Goal: Information Seeking & Learning: Check status

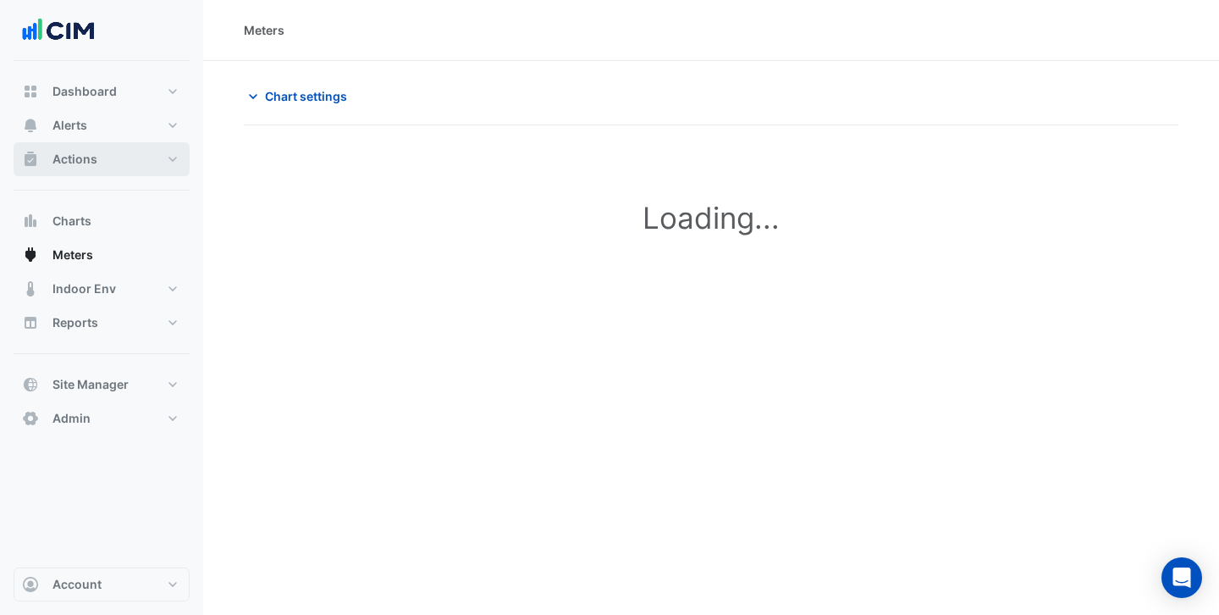
click at [88, 152] on span "Actions" at bounding box center [74, 159] width 45 height 17
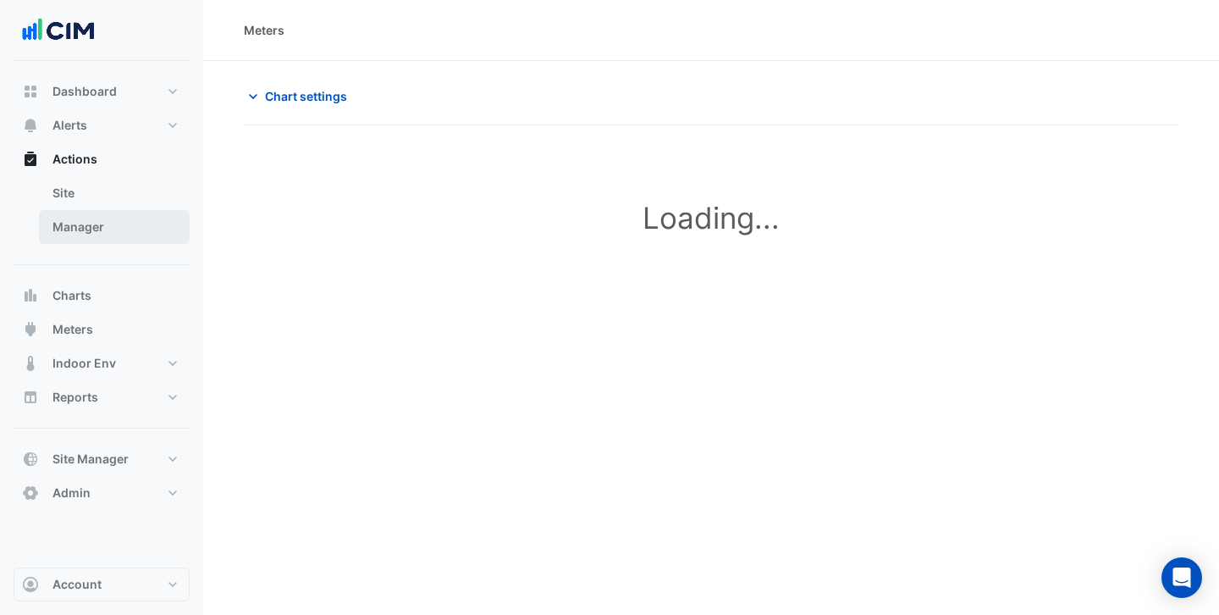
click at [116, 216] on link "Manager" at bounding box center [114, 227] width 151 height 34
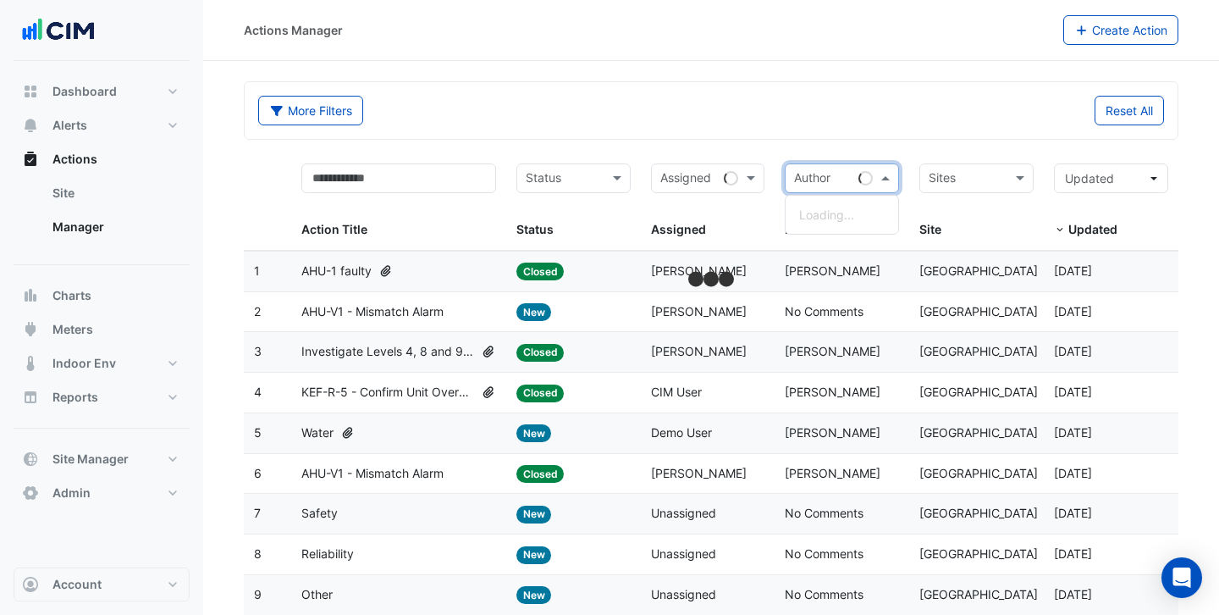
click at [889, 179] on span at bounding box center [887, 178] width 21 height 19
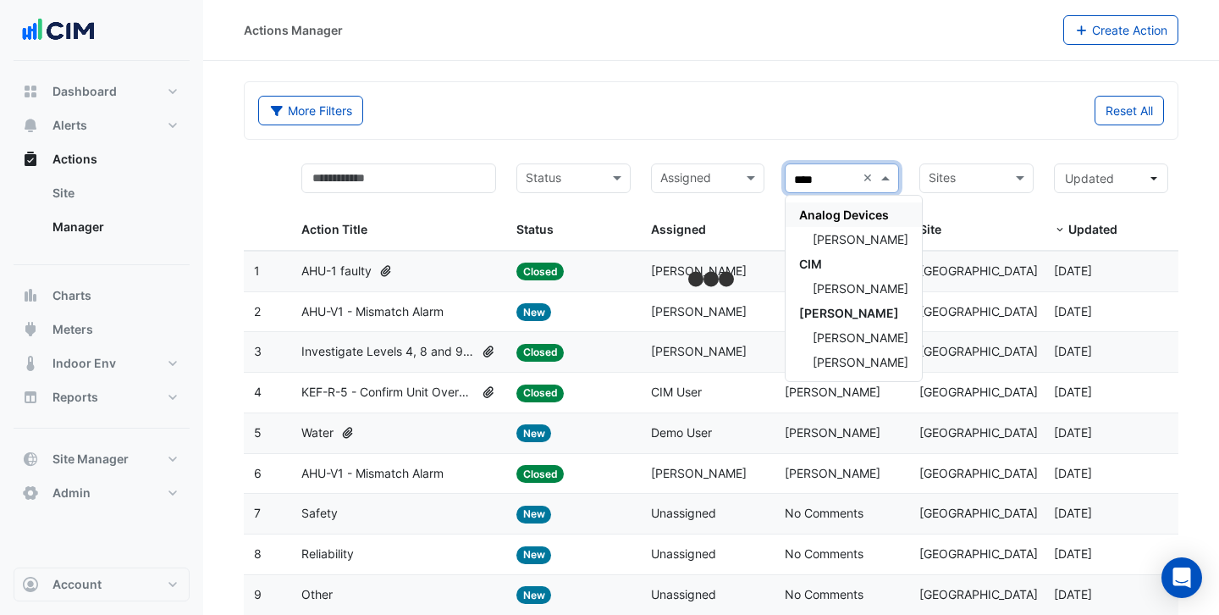
type input "*****"
click at [855, 290] on span "Conor Deane" at bounding box center [861, 288] width 96 height 14
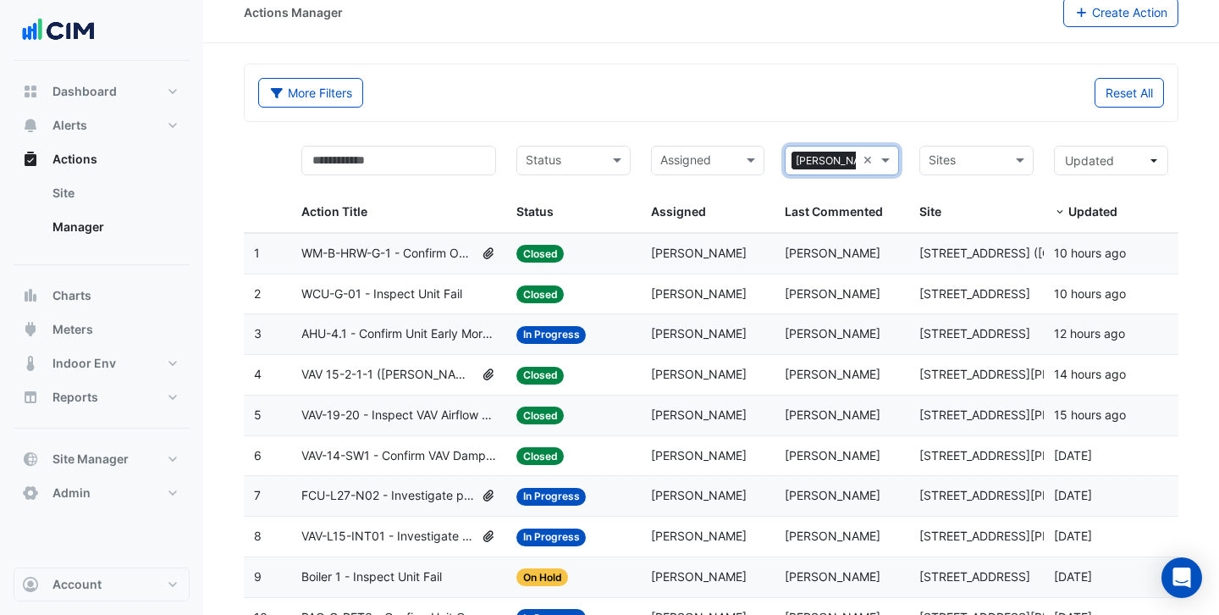
scroll to position [86, 0]
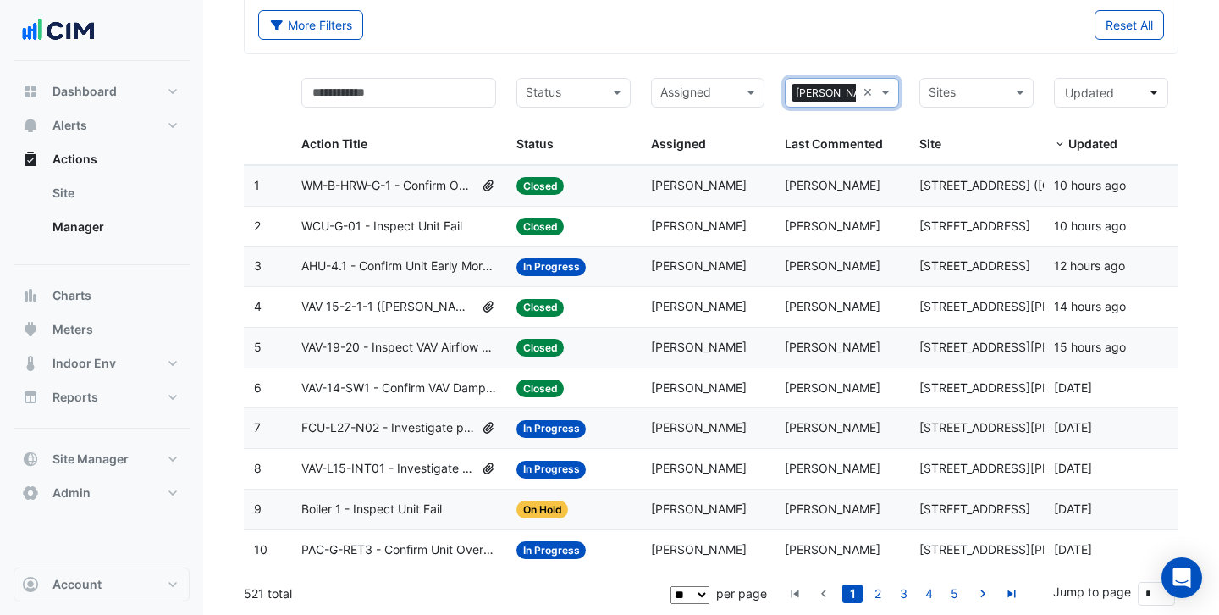
click at [374, 312] on span "VAV 15-2-1-1 (NABERS IE) - Inspect Critical Sensor Broken" at bounding box center [388, 306] width 174 height 19
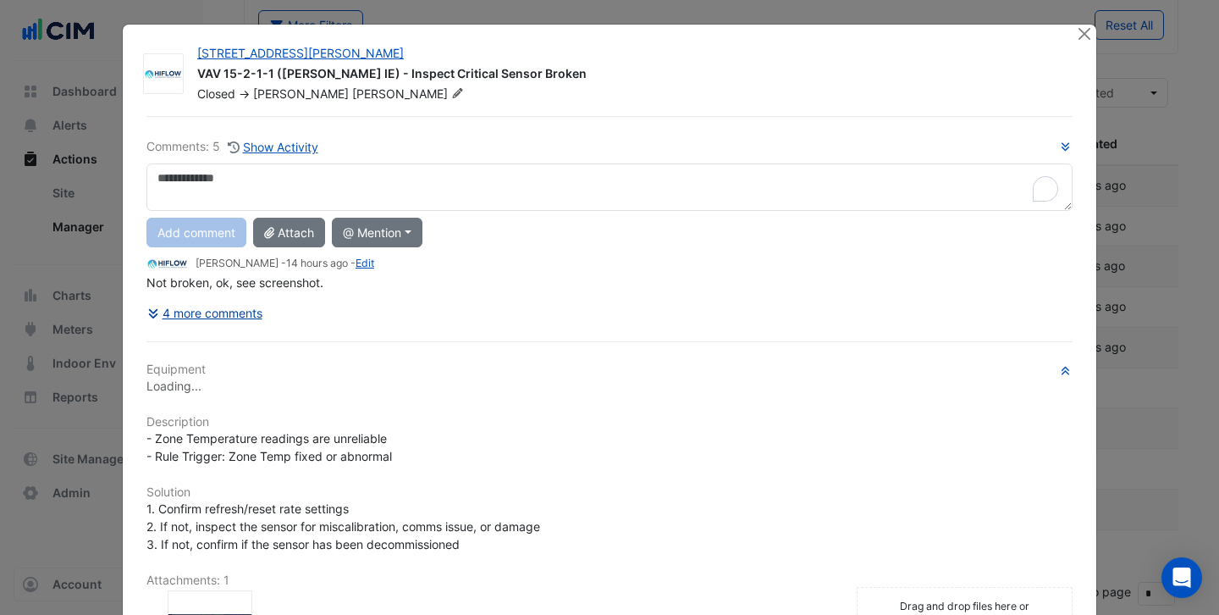
click at [244, 312] on button "4 more comments" at bounding box center [204, 313] width 117 height 30
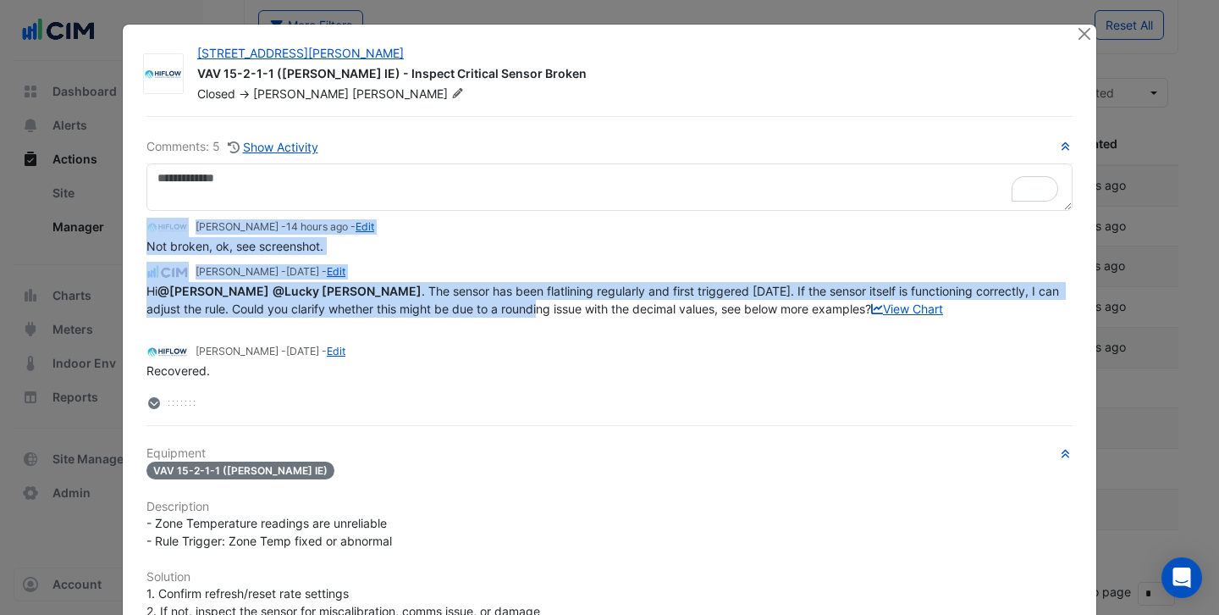
drag, startPoint x: 386, startPoint y: 292, endPoint x: 536, endPoint y: 299, distance: 150.0
click at [536, 299] on div "Hi @Brent Kessell @Lucky Pezzimenti . The sensor has been flatlining regularly …" at bounding box center [609, 308] width 926 height 53
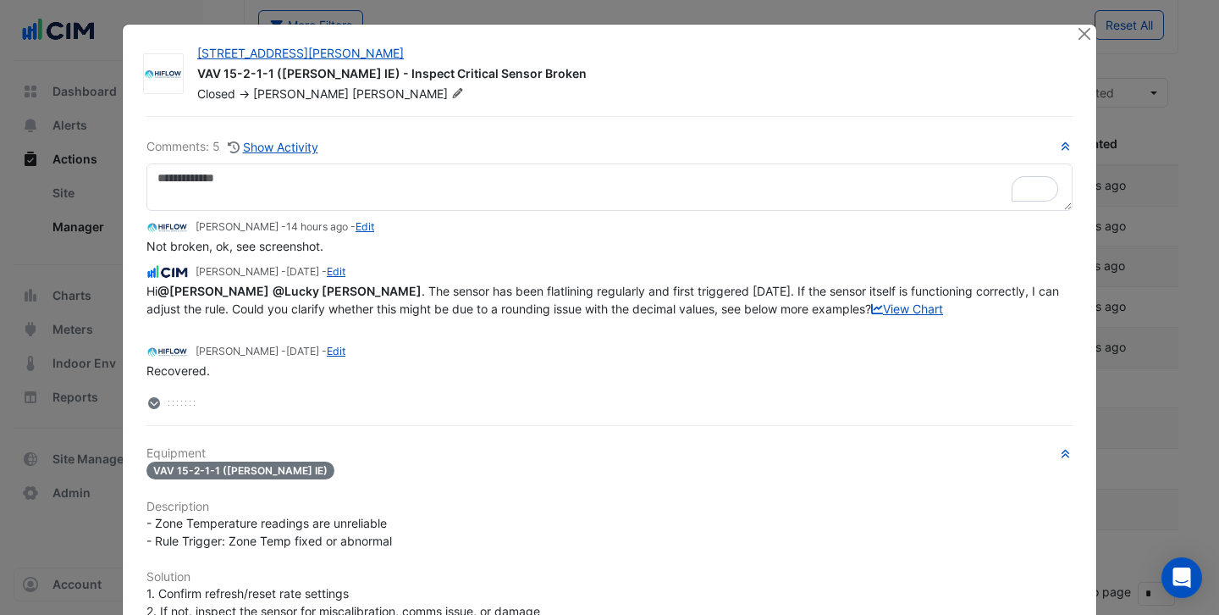
drag, startPoint x: 840, startPoint y: 286, endPoint x: 873, endPoint y: 301, distance: 36.0
click at [873, 301] on span "Hi @Brent Kessell @Lucky Pezzimenti . The sensor has been flatlining regularly …" at bounding box center [604, 300] width 916 height 32
click at [517, 312] on span "Hi @Brent Kessell @Lucky Pezzimenti . The sensor has been flatlining regularly …" at bounding box center [604, 300] width 916 height 32
drag, startPoint x: 321, startPoint y: 315, endPoint x: 601, endPoint y: 309, distance: 280.3
click at [600, 309] on div "Hi @Brent Kessell @Lucky Pezzimenti . The sensor has been flatlining regularly …" at bounding box center [609, 308] width 926 height 53
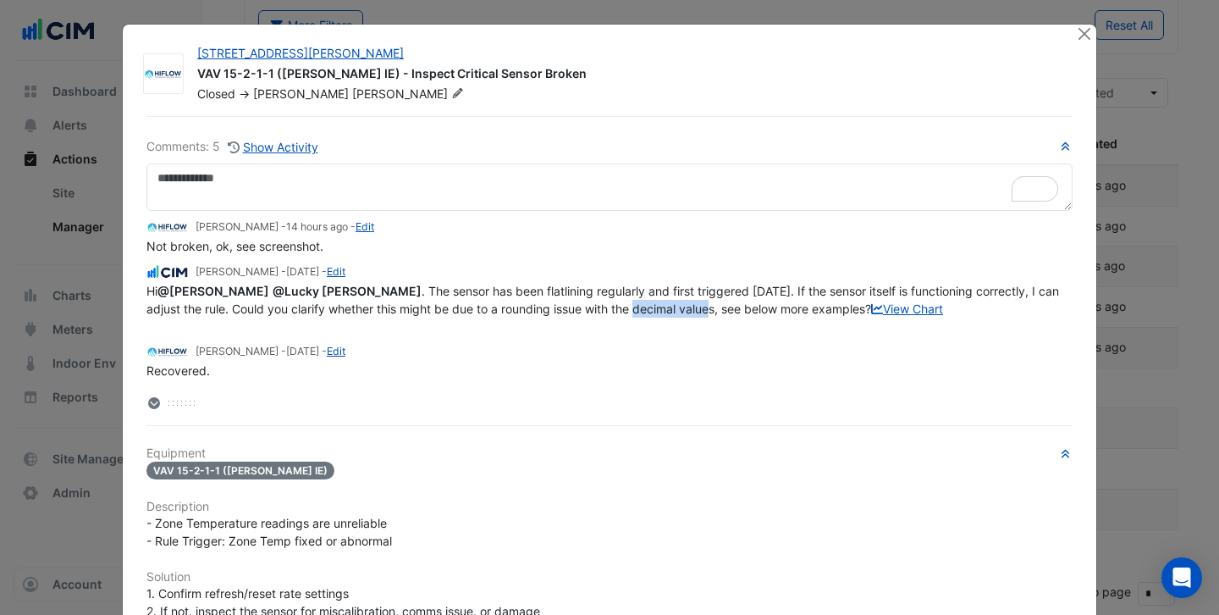
drag, startPoint x: 639, startPoint y: 307, endPoint x: 709, endPoint y: 307, distance: 69.4
click at [709, 307] on span "Hi @Brent Kessell @Lucky Pezzimenti . The sensor has been flatlining regularly …" at bounding box center [604, 300] width 916 height 32
click at [871, 316] on link "View Chart" at bounding box center [907, 308] width 72 height 14
drag, startPoint x: 225, startPoint y: 243, endPoint x: 257, endPoint y: 243, distance: 32.2
click at [257, 243] on span "Not broken, ok, see screenshot." at bounding box center [234, 246] width 177 height 14
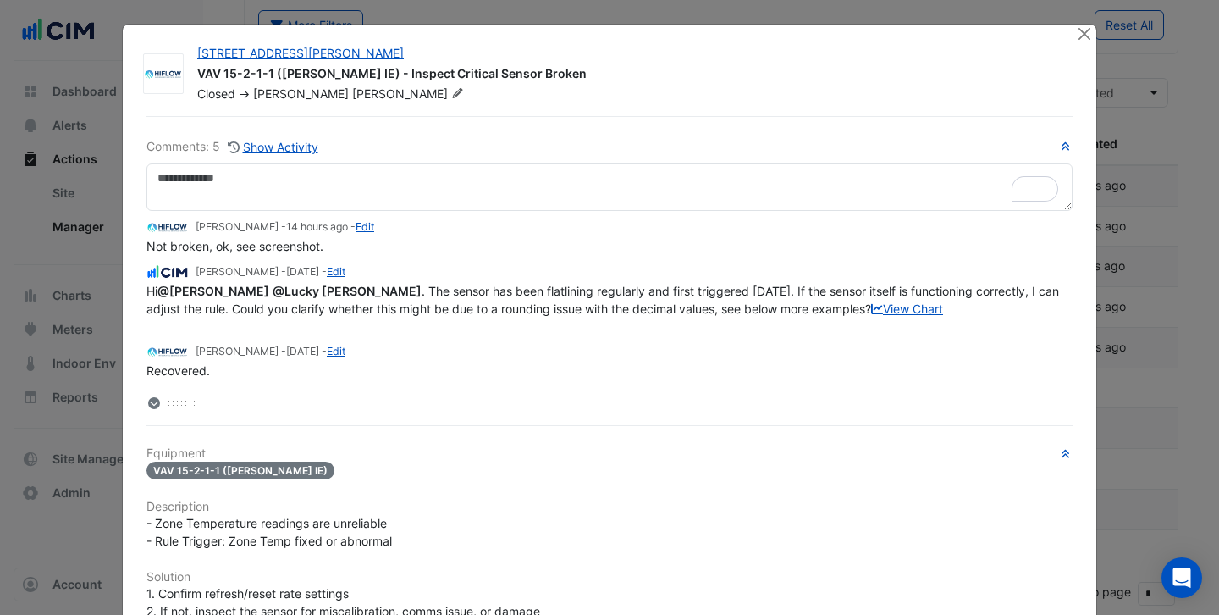
drag, startPoint x: 266, startPoint y: 244, endPoint x: 251, endPoint y: 245, distance: 15.3
click at [258, 245] on span "Not broken, ok, see screenshot." at bounding box center [234, 246] width 177 height 14
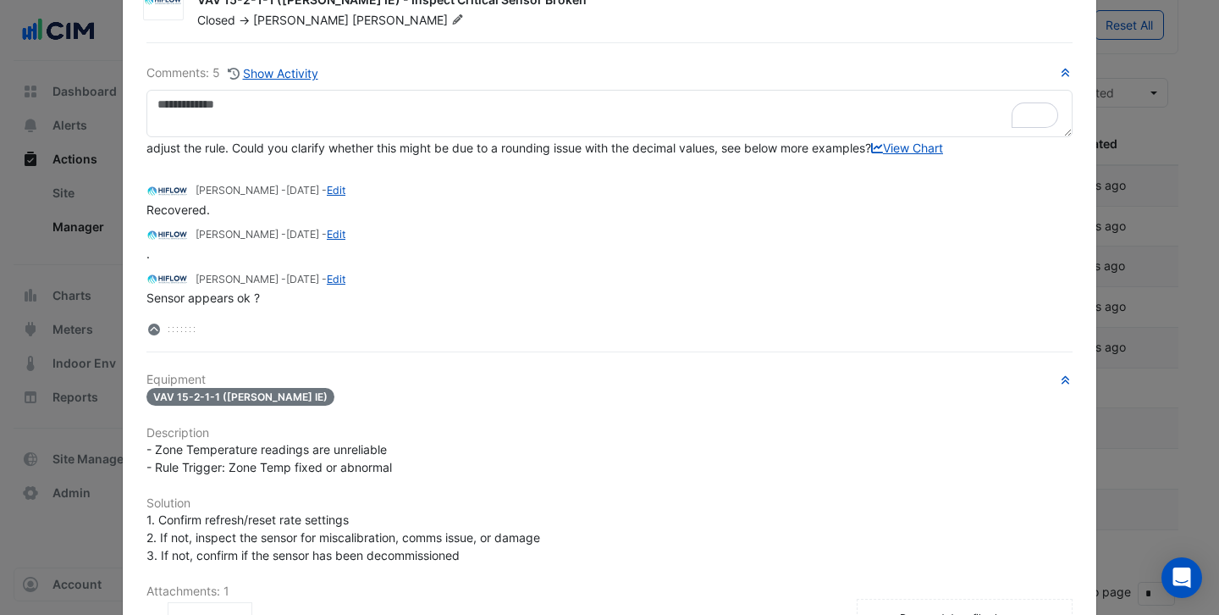
scroll to position [121, 0]
drag, startPoint x: 253, startPoint y: 296, endPoint x: 205, endPoint y: 296, distance: 48.3
click at [207, 296] on span "Sensor appears ok ?" at bounding box center [202, 297] width 113 height 14
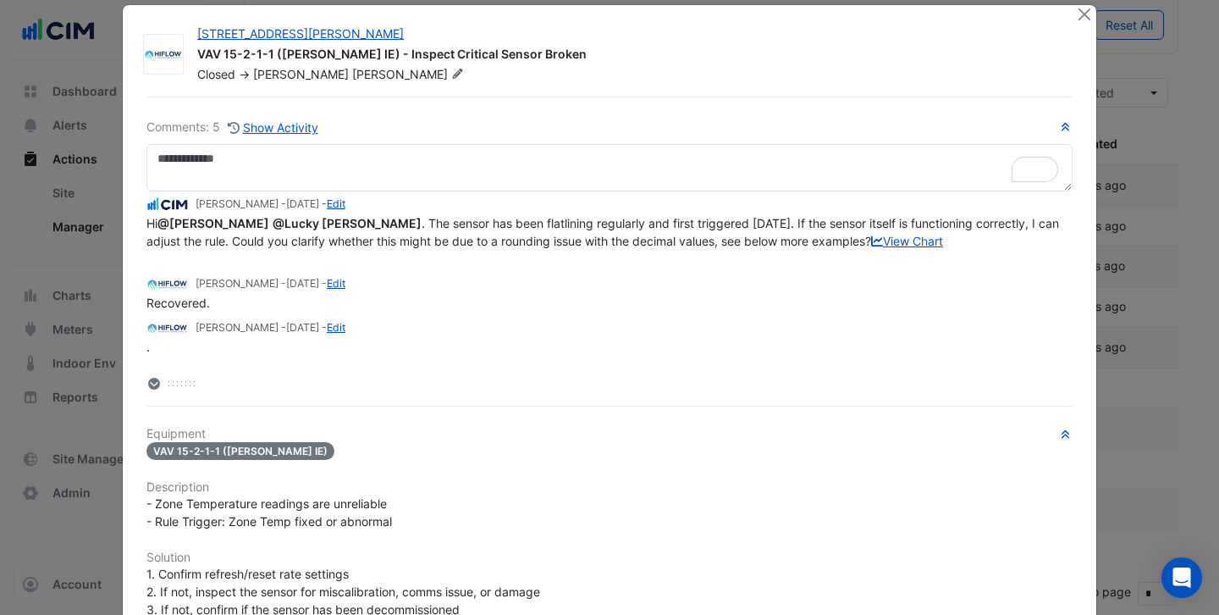
scroll to position [7, 0]
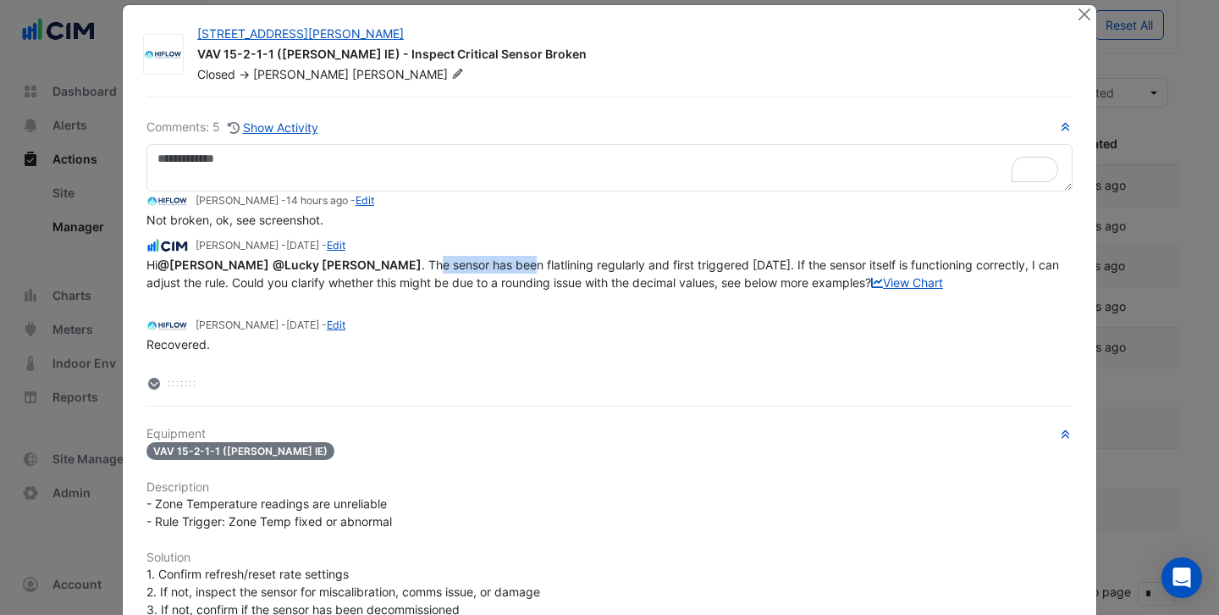
drag, startPoint x: 376, startPoint y: 267, endPoint x: 475, endPoint y: 264, distance: 99.1
click at [475, 264] on span "Hi @Brent Kessell @Lucky Pezzimenti . The sensor has been flatlining regularly …" at bounding box center [604, 273] width 916 height 32
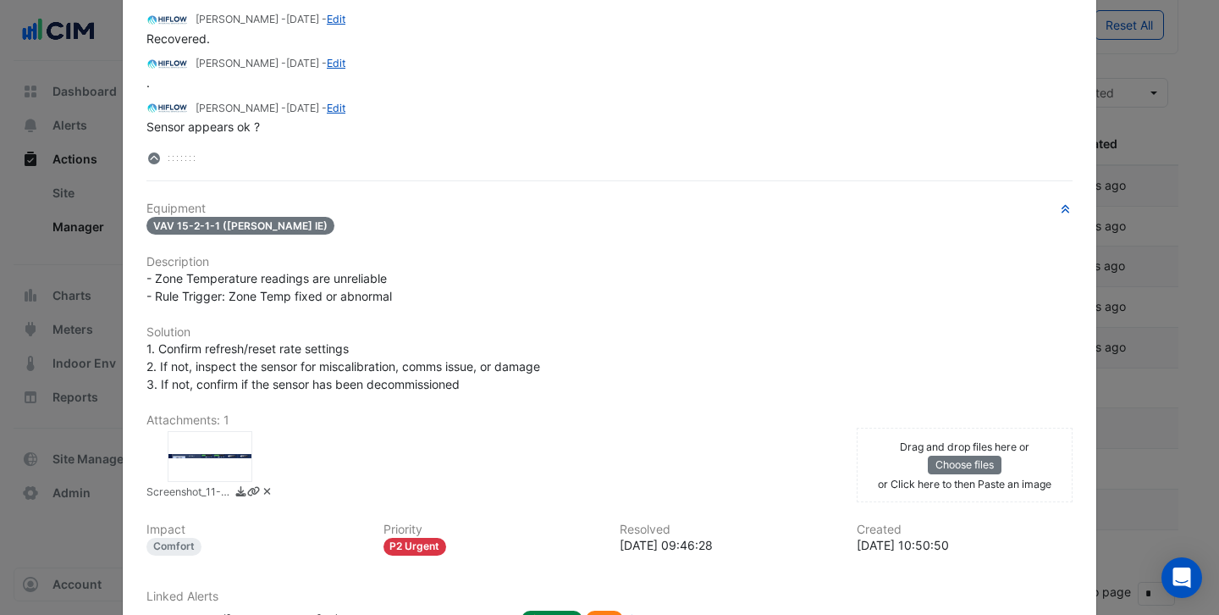
scroll to position [373, 0]
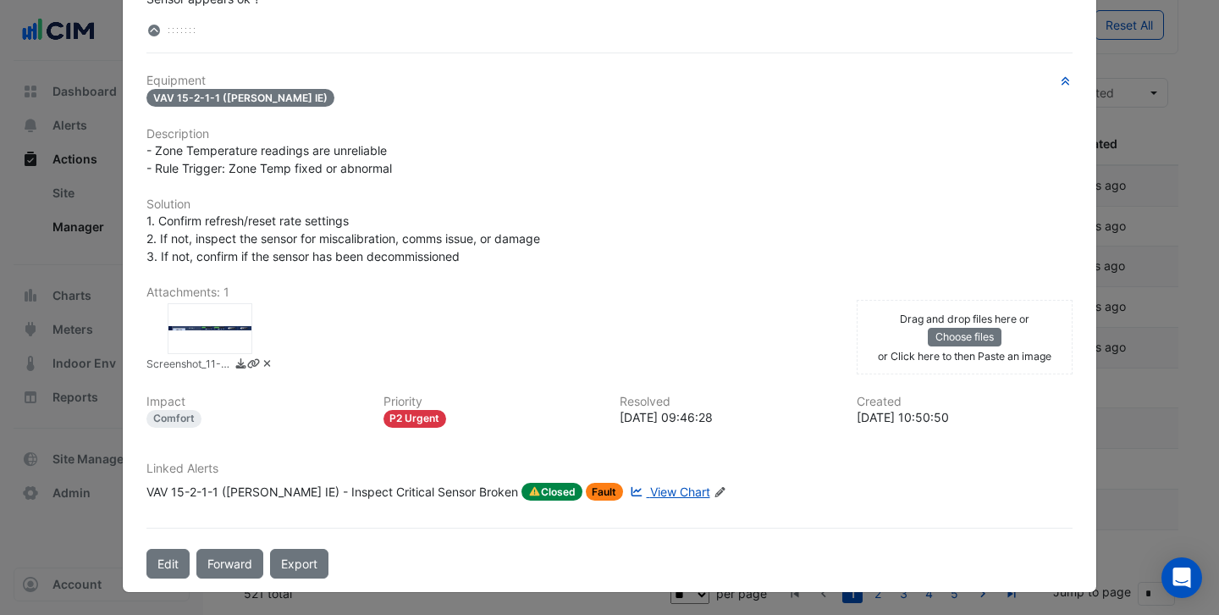
click at [214, 333] on div at bounding box center [210, 328] width 85 height 51
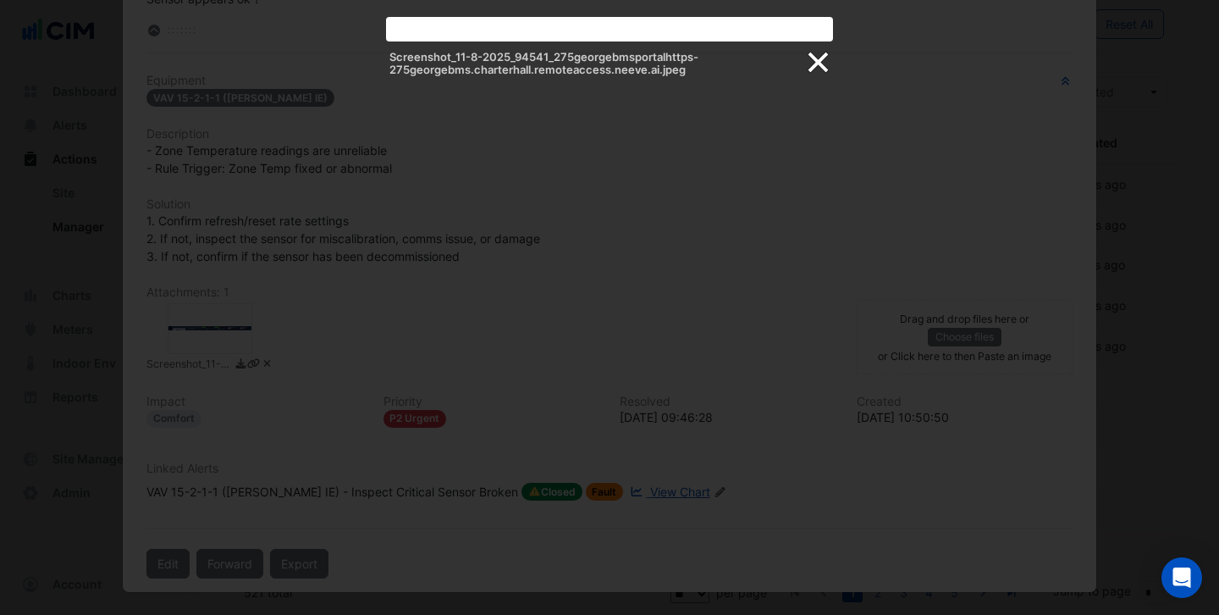
click at [808, 64] on link at bounding box center [816, 62] width 25 height 25
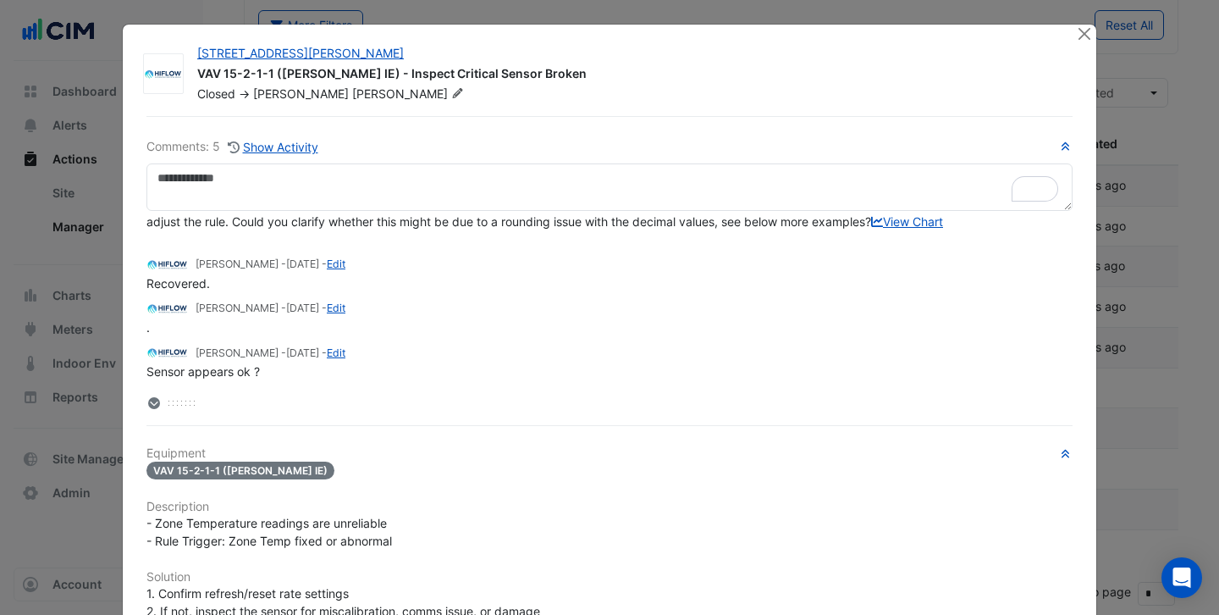
scroll to position [0, 0]
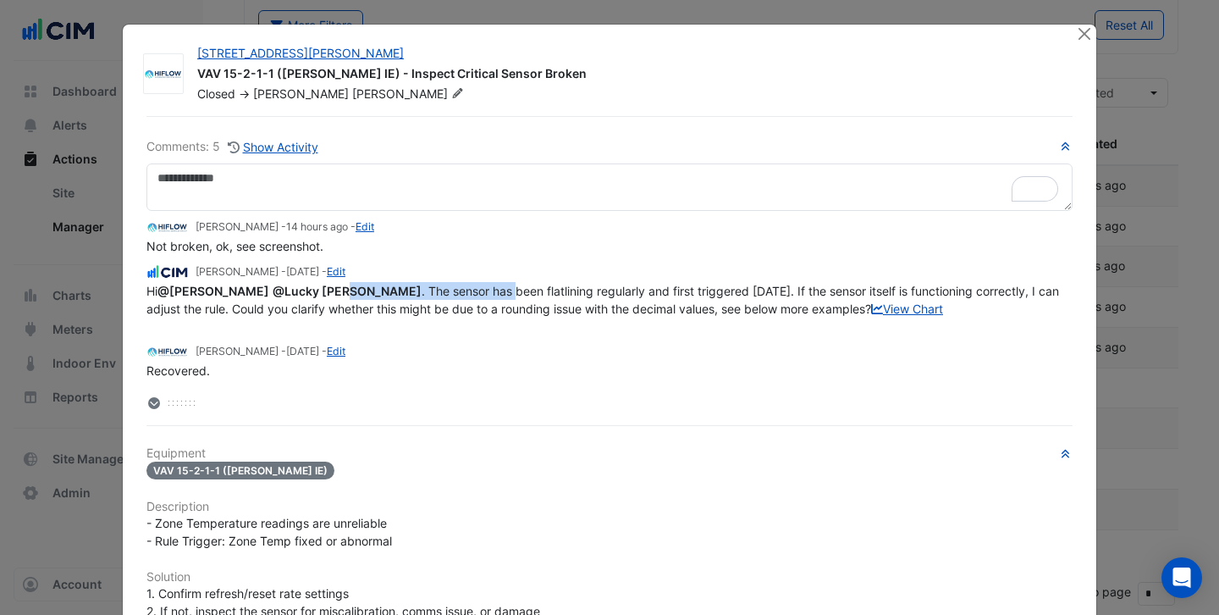
drag, startPoint x: 457, startPoint y: 290, endPoint x: 324, endPoint y: 291, distance: 132.9
click at [324, 291] on span "Hi @Brent Kessell @Lucky Pezzimenti . The sensor has been flatlining regularly …" at bounding box center [604, 300] width 916 height 32
drag, startPoint x: 298, startPoint y: 311, endPoint x: 174, endPoint y: 311, distance: 124.5
click at [174, 311] on span "Hi @Brent Kessell @Lucky Pezzimenti . The sensor has been flatlining regularly …" at bounding box center [604, 300] width 916 height 32
drag, startPoint x: 320, startPoint y: 308, endPoint x: 151, endPoint y: 308, distance: 169.4
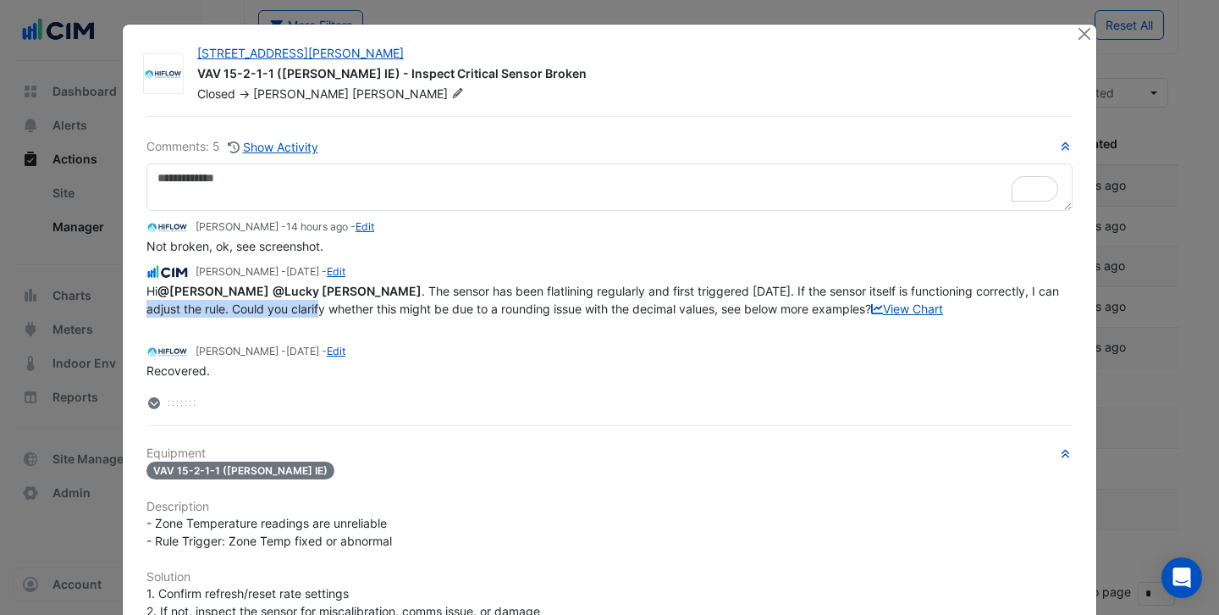
click at [151, 308] on span "Hi @Brent Kessell @Lucky Pezzimenti . The sensor has been flatlining regularly …" at bounding box center [604, 300] width 916 height 32
click at [1083, 37] on button "Close" at bounding box center [1084, 34] width 18 height 18
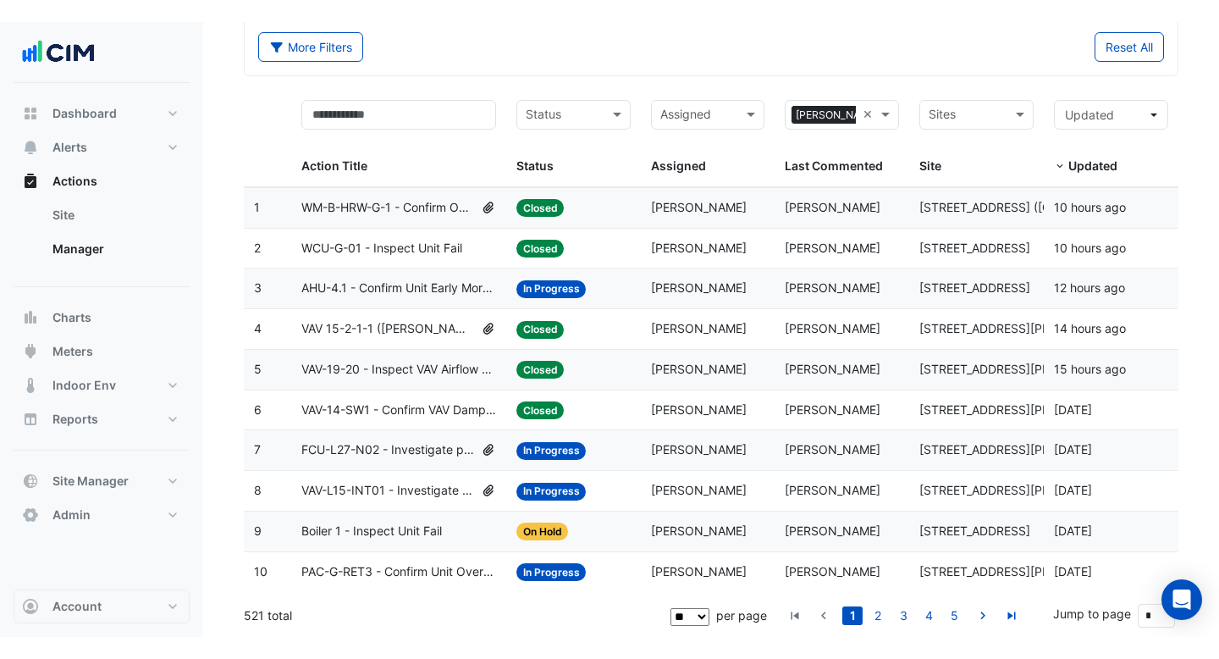
scroll to position [42, 0]
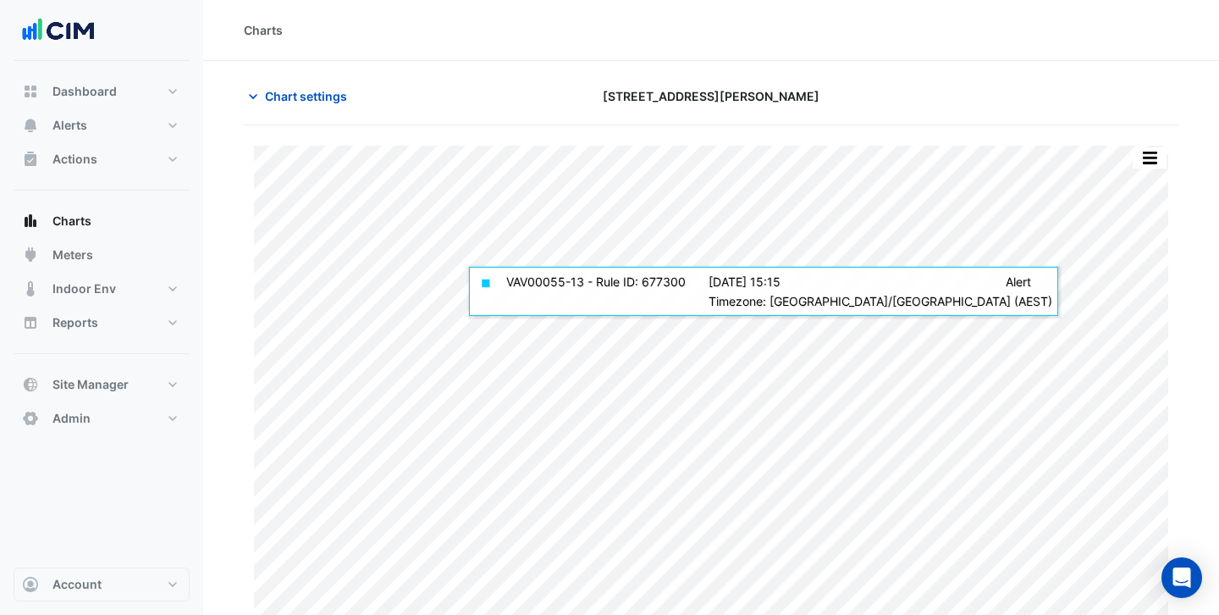
scroll to position [37, 0]
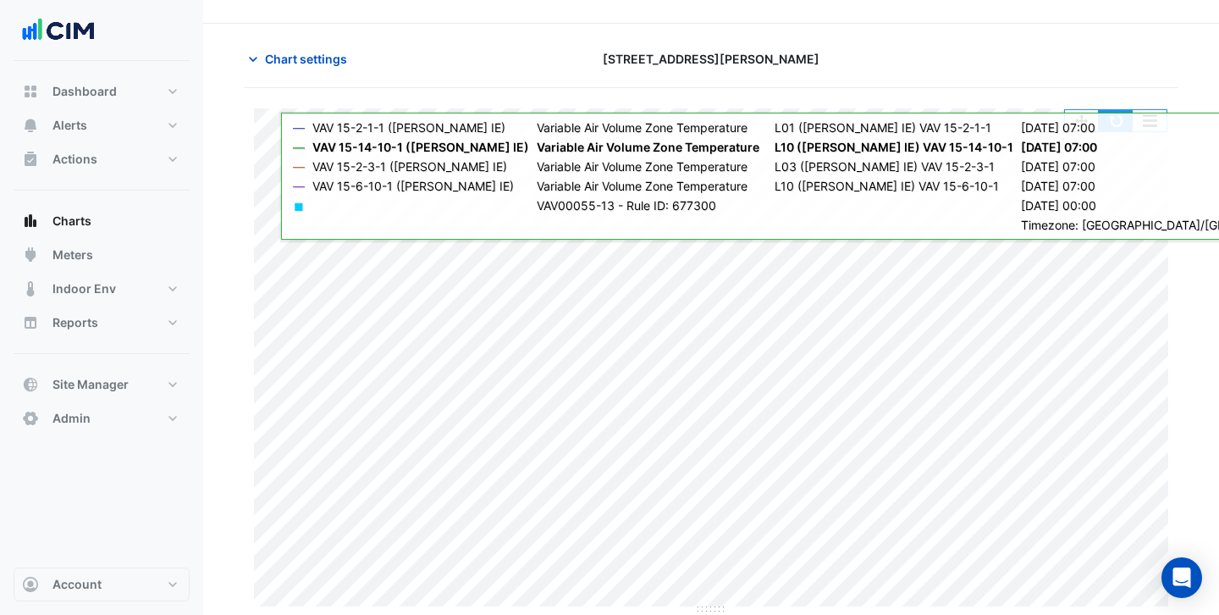
click at [1116, 119] on button "button" at bounding box center [1116, 120] width 34 height 21
